Goal: Navigation & Orientation: Find specific page/section

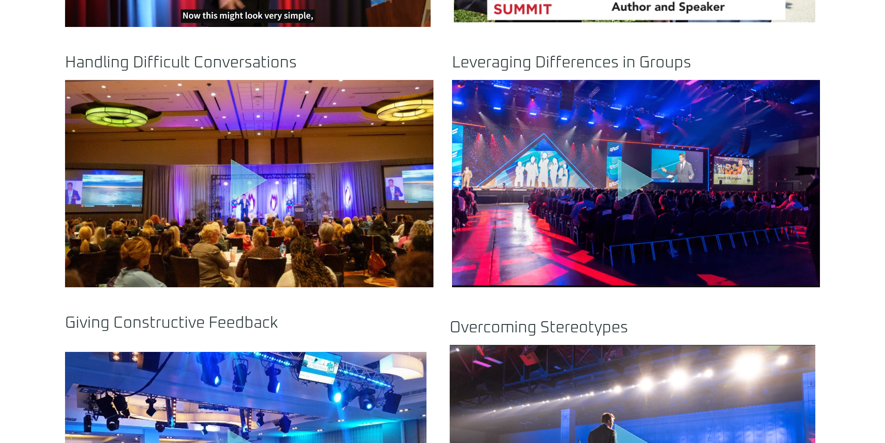
scroll to position [697, 0]
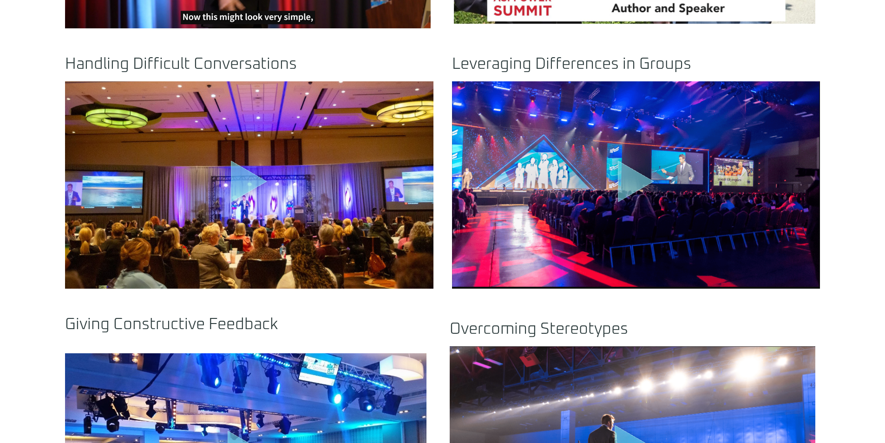
click at [236, 186] on icon "Play Video" at bounding box center [249, 182] width 36 height 42
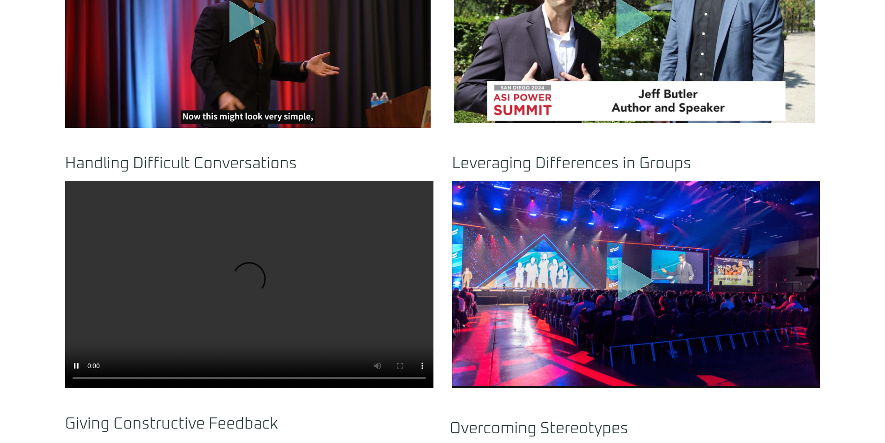
scroll to position [669, 0]
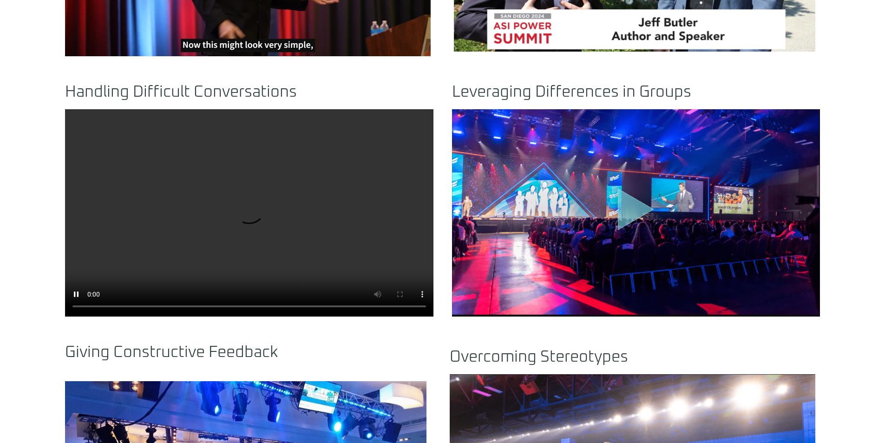
click at [265, 241] on video at bounding box center [249, 212] width 368 height 207
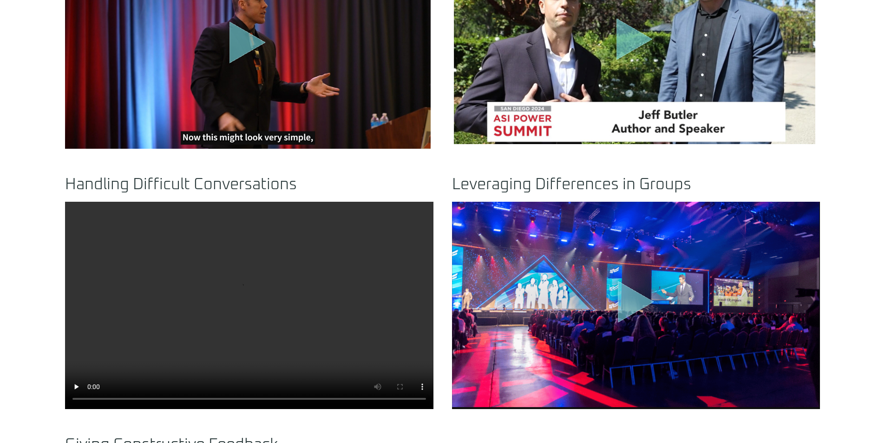
scroll to position [576, 0]
click at [242, 43] on icon "Play Video" at bounding box center [247, 43] width 36 height 42
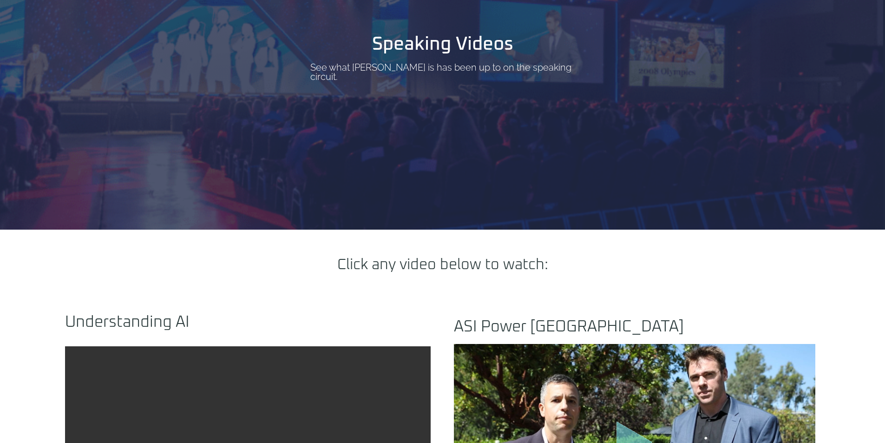
scroll to position [0, 0]
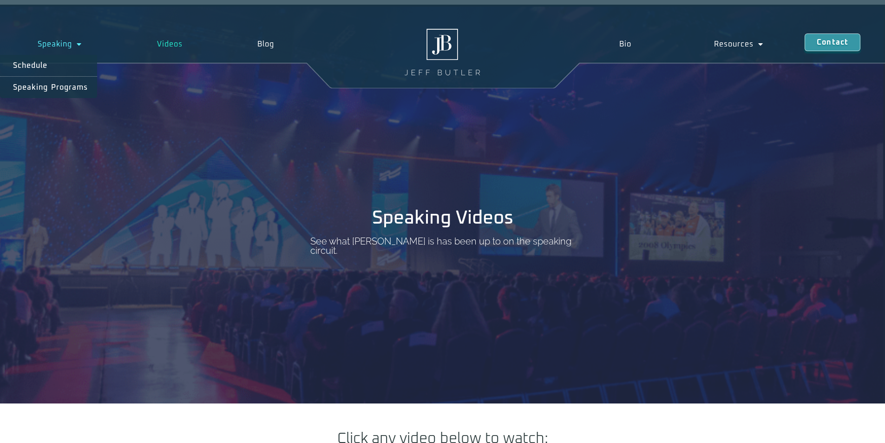
click at [75, 43] on span "Menu" at bounding box center [77, 44] width 10 height 17
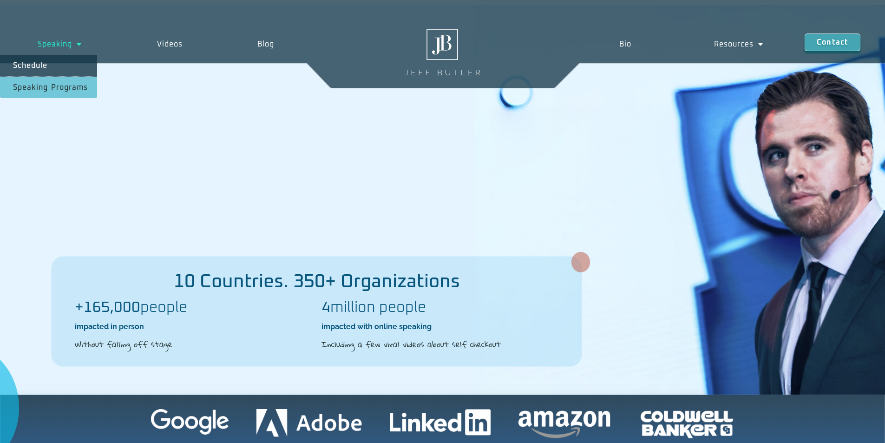
click at [43, 81] on link "Speaking Programs" at bounding box center [48, 87] width 97 height 21
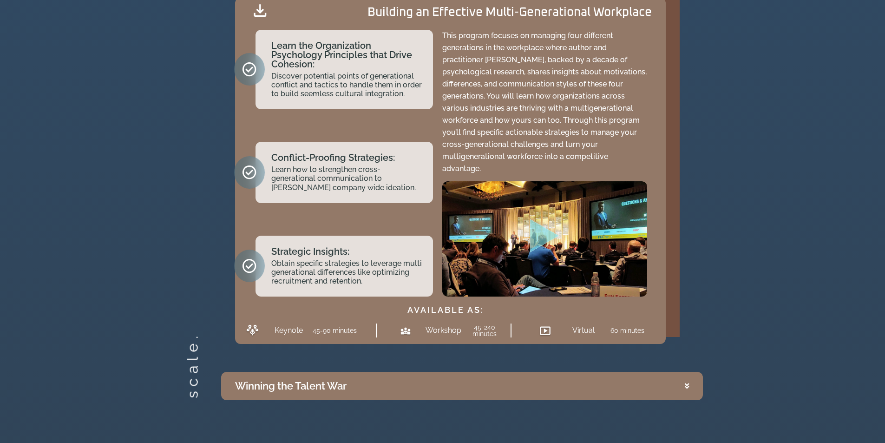
scroll to position [2183, 0]
